Goal: Transaction & Acquisition: Purchase product/service

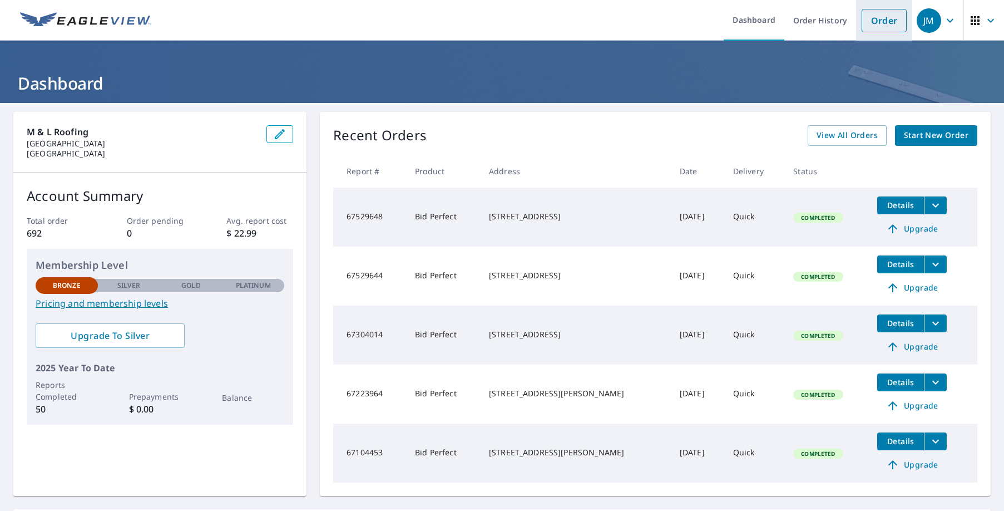
click at [878, 21] on link "Order" at bounding box center [884, 20] width 45 height 23
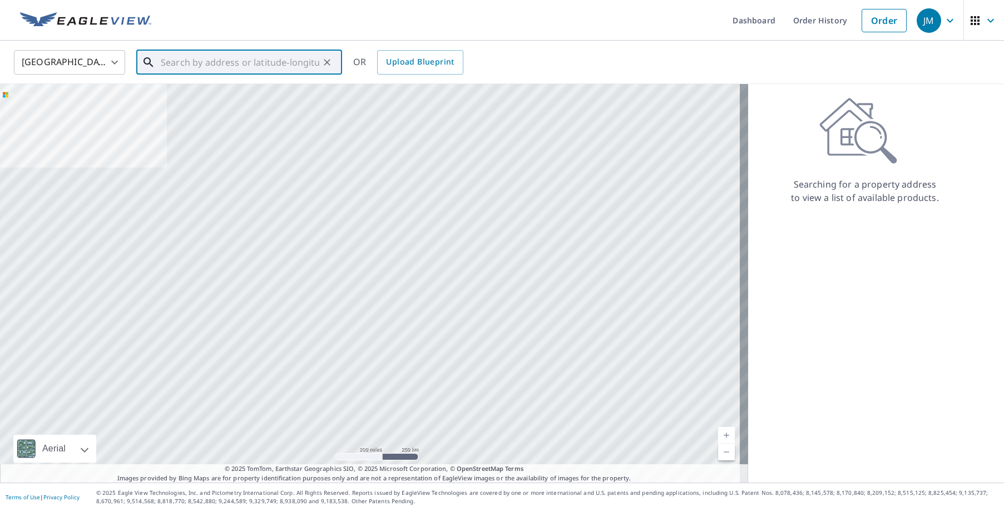
click at [239, 60] on input "text" at bounding box center [240, 62] width 159 height 31
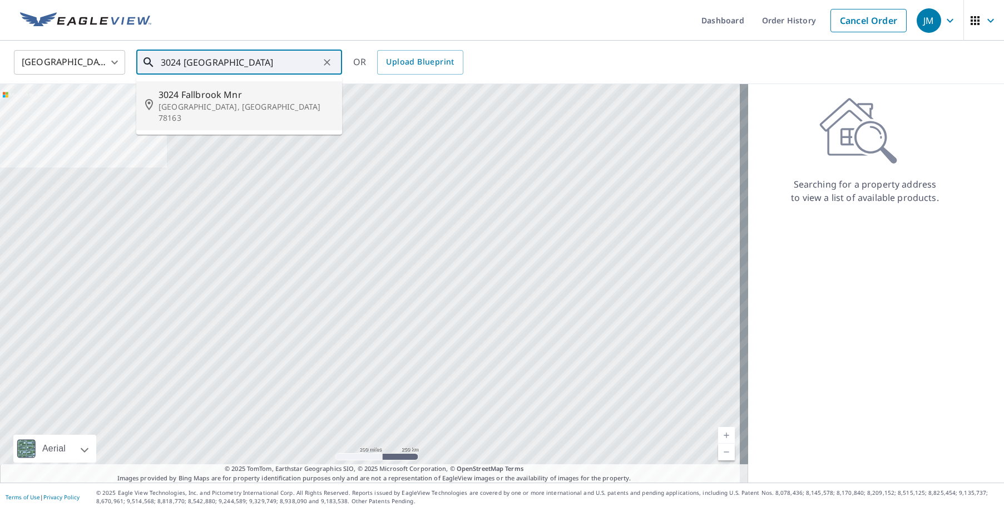
click at [210, 93] on span "3024 Fallbrook Mnr" at bounding box center [246, 94] width 175 height 13
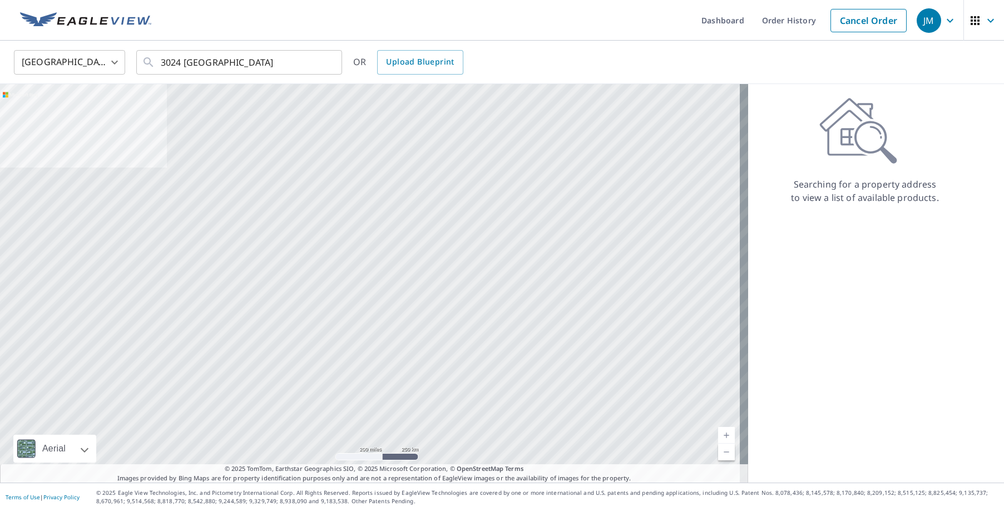
type input "[STREET_ADDRESS]"
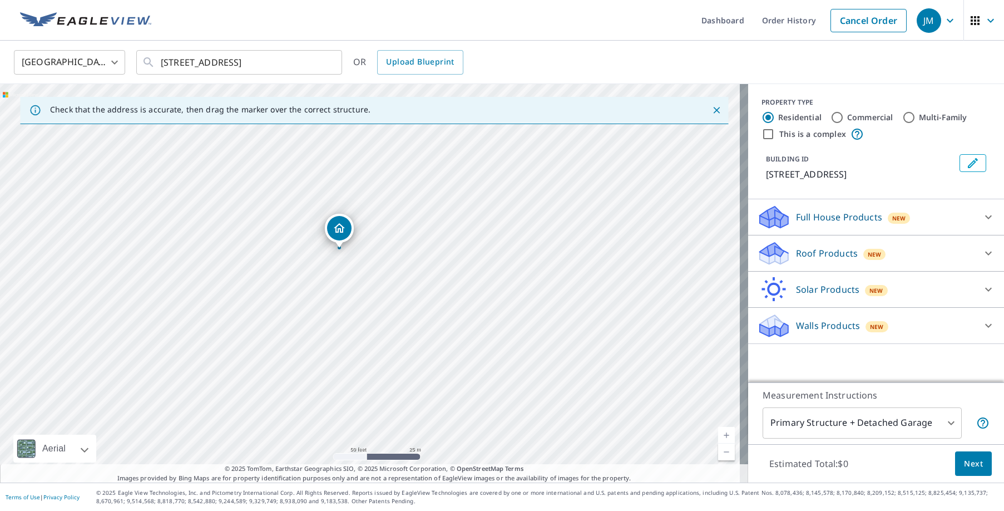
drag, startPoint x: 453, startPoint y: 296, endPoint x: 308, endPoint y: 234, distance: 158.0
click at [308, 234] on div "[STREET_ADDRESS]" at bounding box center [374, 283] width 748 height 398
click at [802, 248] on p "Roof Products" at bounding box center [827, 252] width 62 height 13
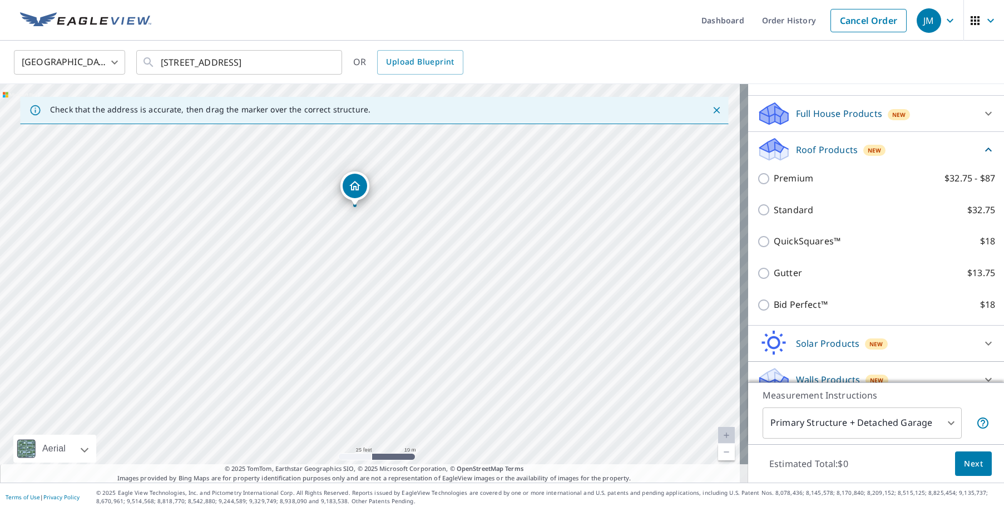
scroll to position [119, 0]
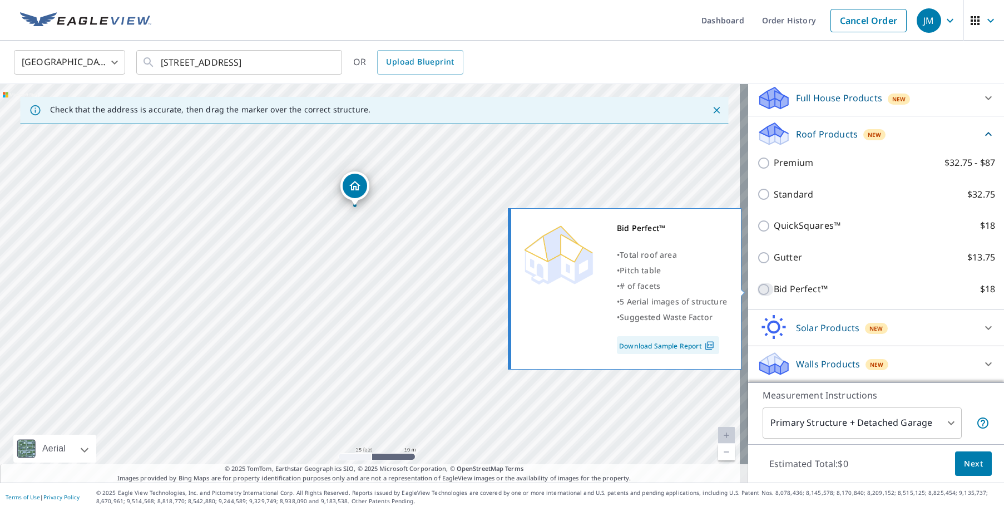
click at [760, 288] on input "Bid Perfect™ $18" at bounding box center [765, 289] width 17 height 13
checkbox input "true"
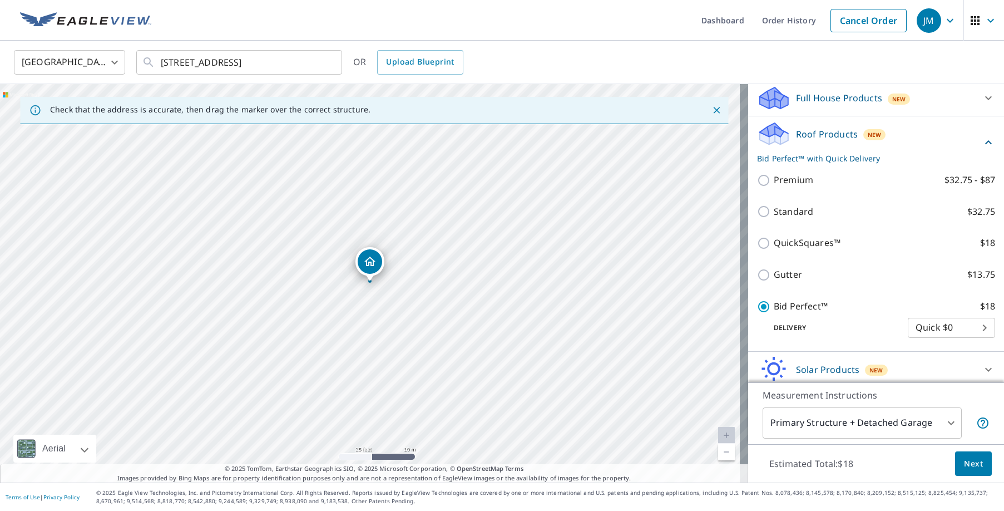
click at [968, 468] on span "Next" at bounding box center [973, 464] width 19 height 14
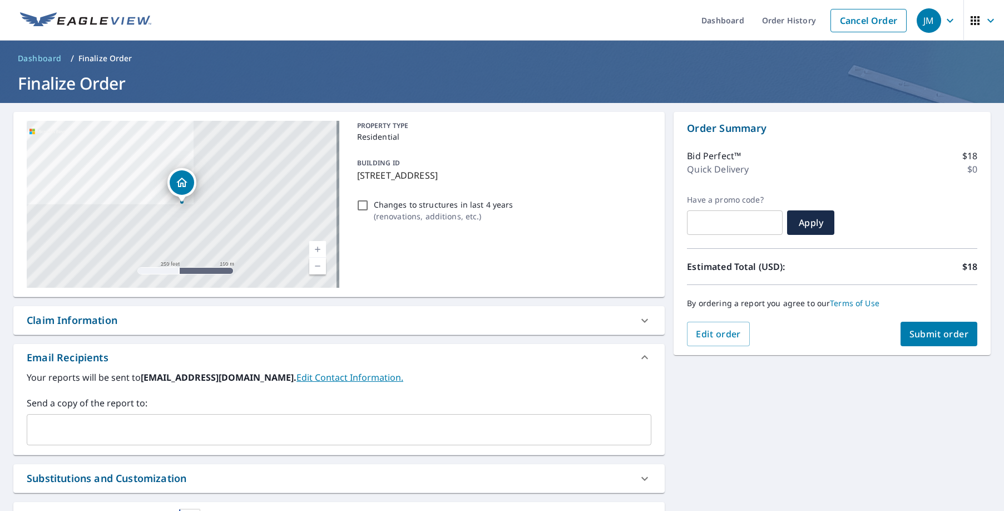
click at [909, 339] on span "Submit order" at bounding box center [939, 334] width 60 height 12
